Goal: Check status: Check status

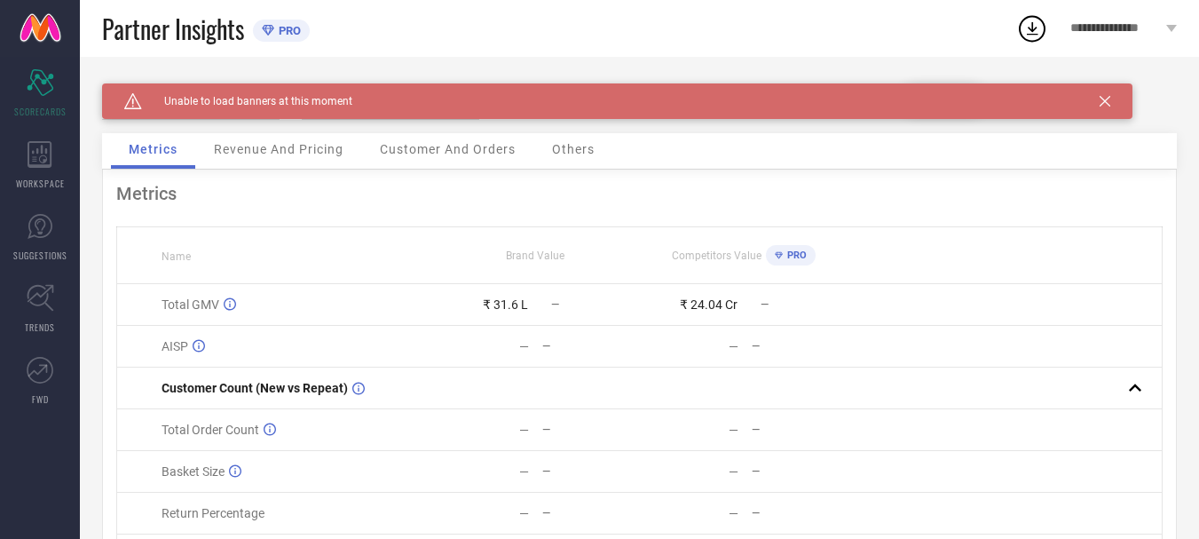
click at [291, 97] on span "Unable to load banners at this moment" at bounding box center [247, 101] width 210 height 12
click at [32, 108] on span "SCORECARDS" at bounding box center [40, 111] width 52 height 13
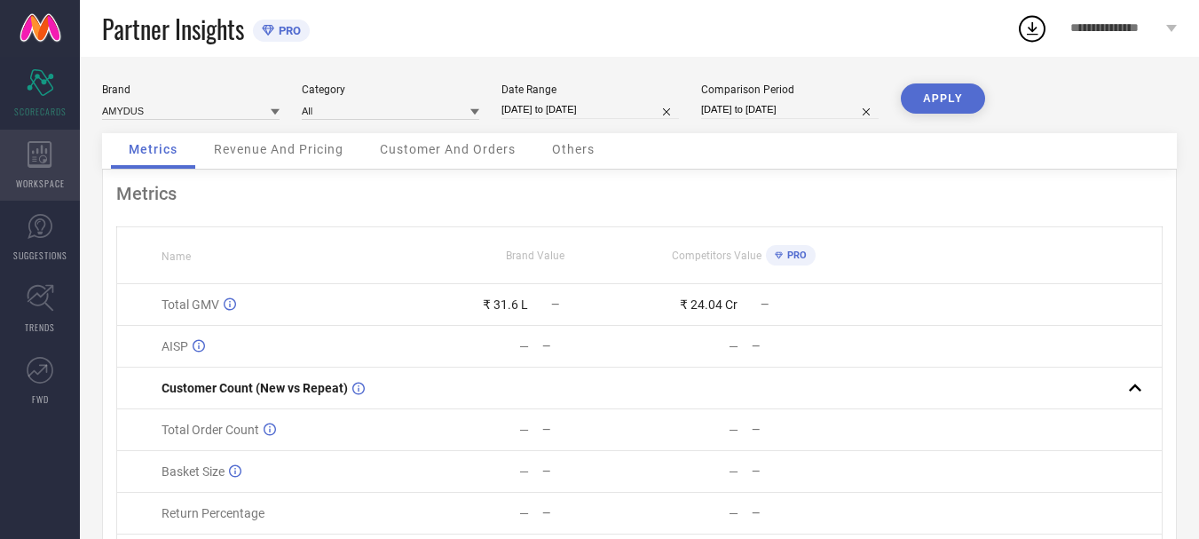
click at [36, 162] on icon at bounding box center [40, 154] width 25 height 27
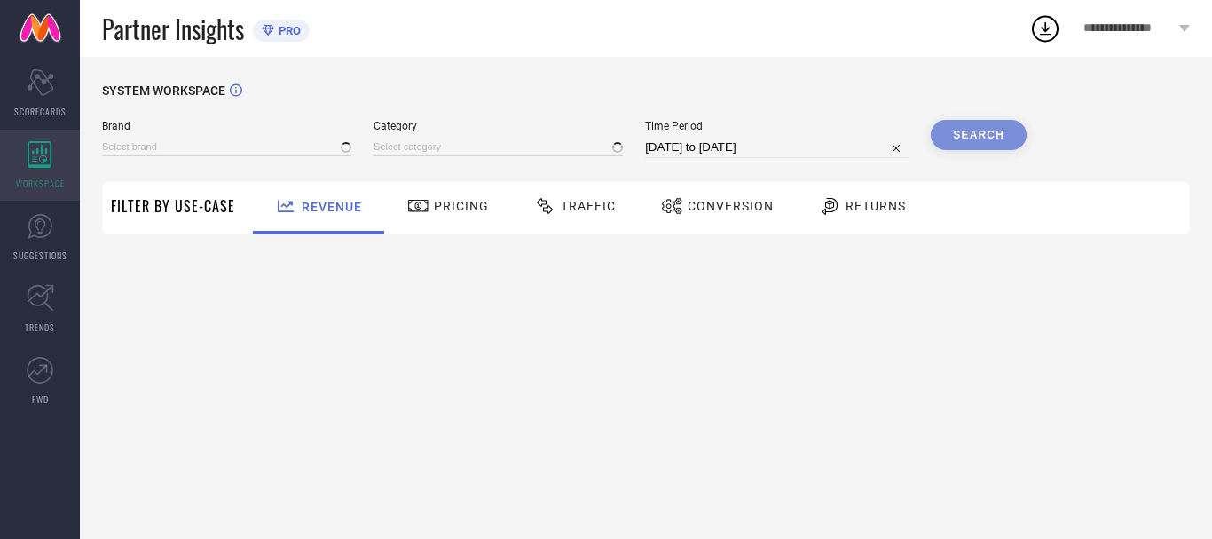
type input "AMYDUS"
type input "All"
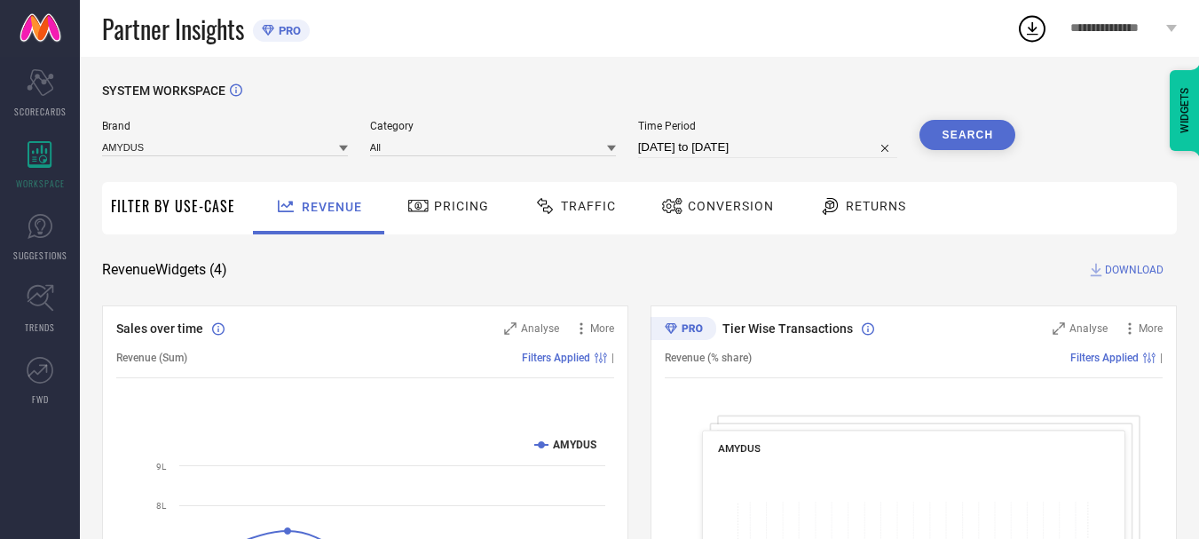
click at [572, 225] on div "Traffic" at bounding box center [575, 208] width 126 height 52
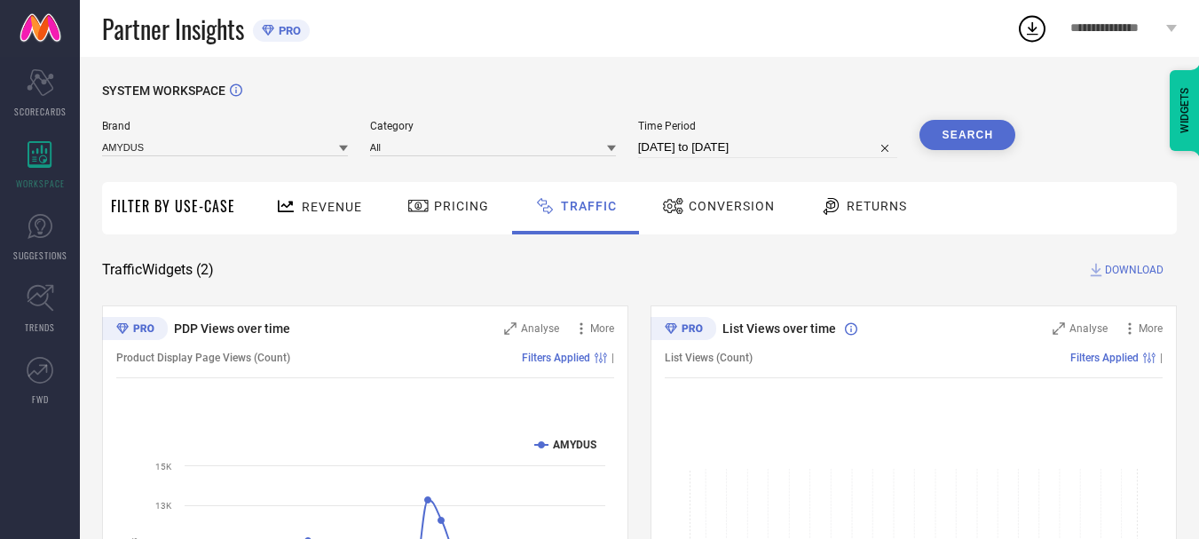
click at [168, 194] on div "Filter By Use-Case" at bounding box center [173, 208] width 124 height 52
click at [342, 212] on span "Revenue" at bounding box center [332, 207] width 60 height 14
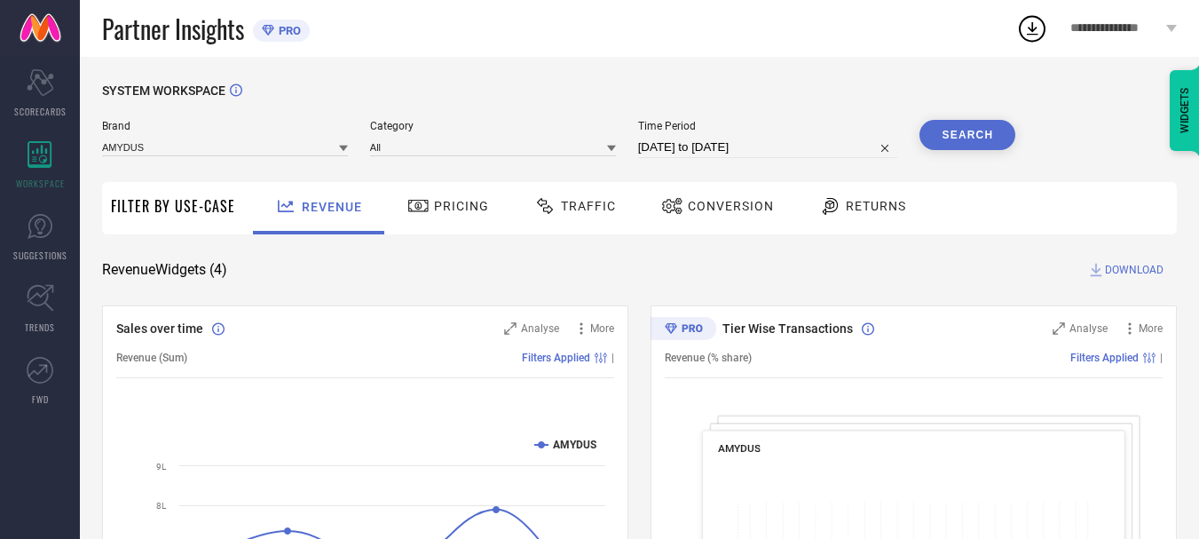
click at [604, 218] on div "Traffic" at bounding box center [575, 206] width 91 height 30
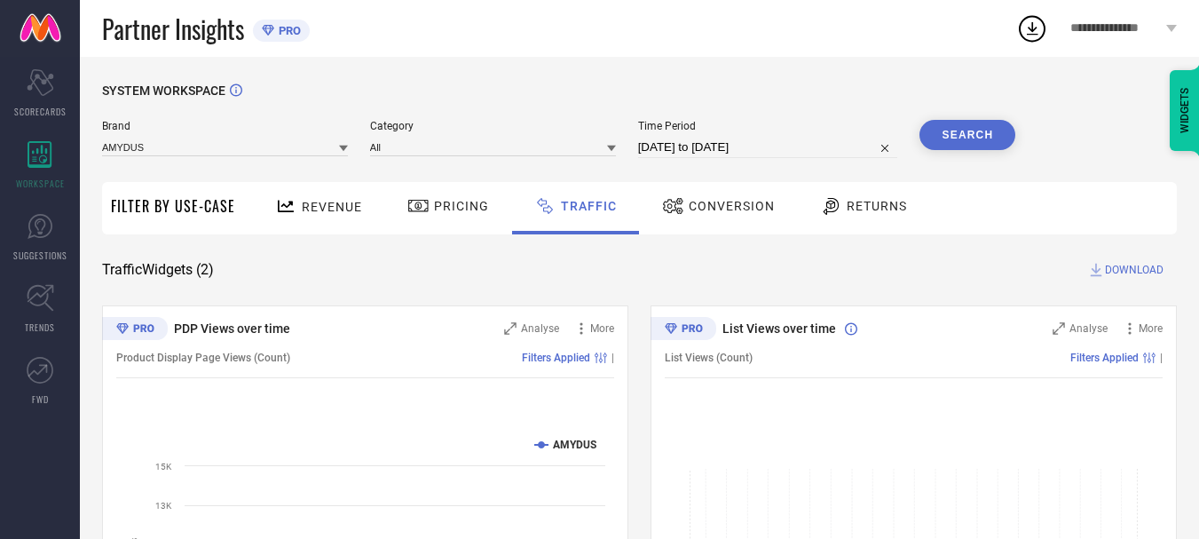
scroll to position [238, 0]
